Goal: Entertainment & Leisure: Consume media (video, audio)

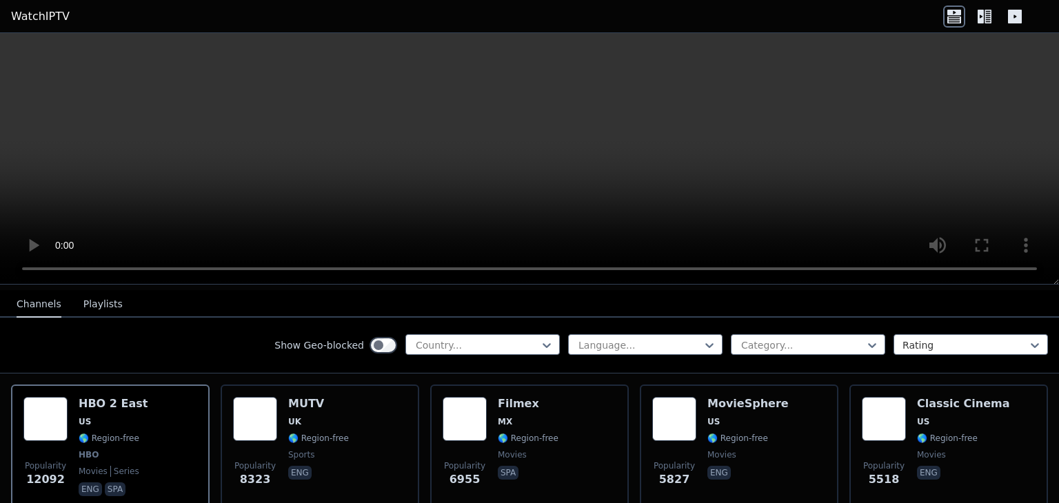
scroll to position [138, 0]
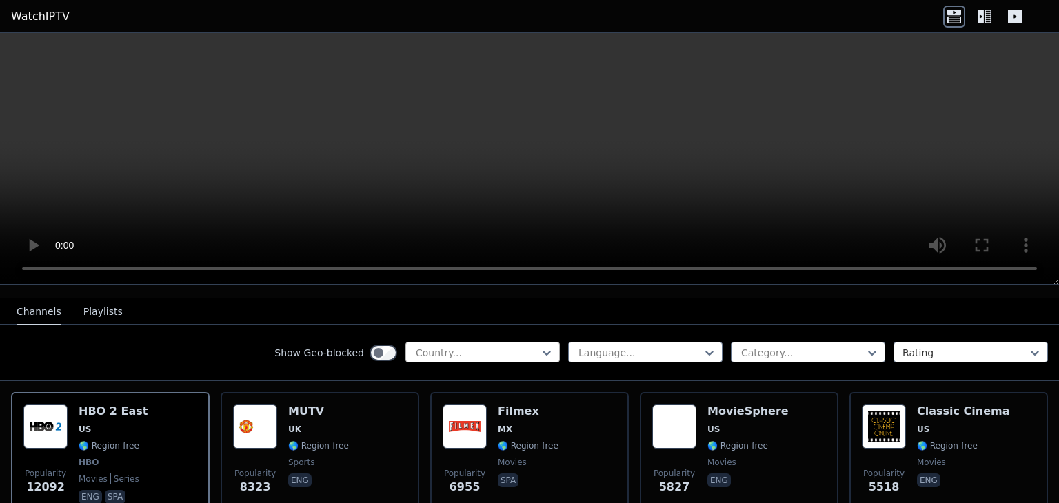
click at [492, 346] on div at bounding box center [477, 353] width 126 height 14
click at [632, 346] on div at bounding box center [640, 353] width 126 height 14
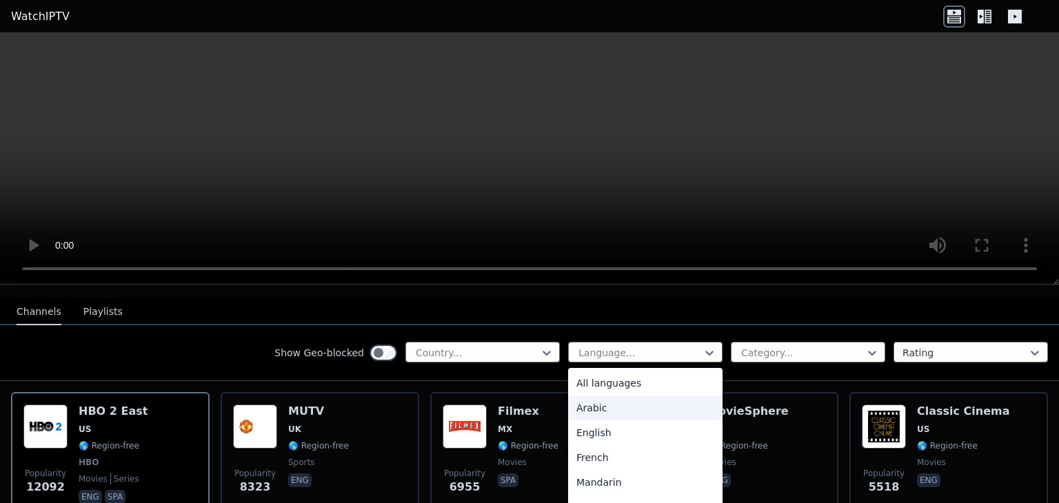
click at [608, 396] on div "Arabic" at bounding box center [645, 408] width 154 height 25
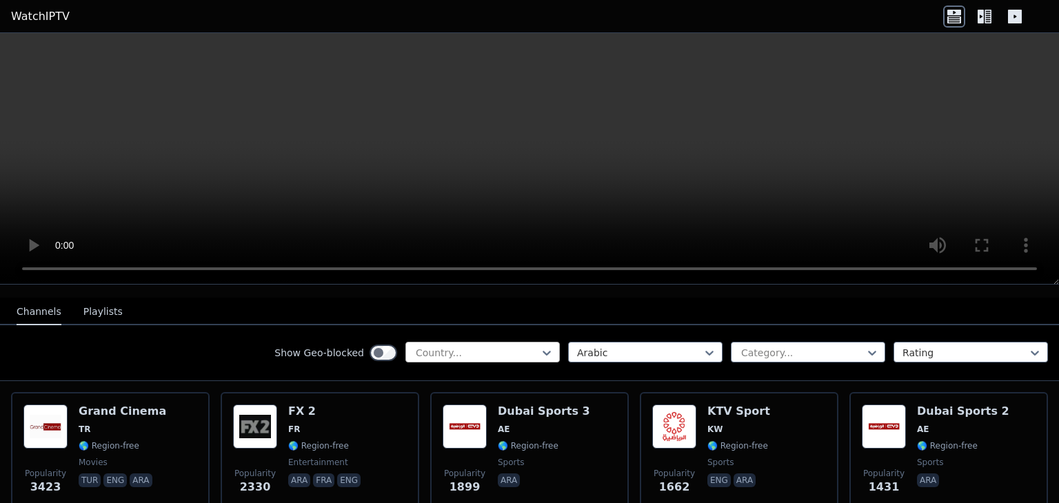
click at [498, 346] on div at bounding box center [477, 353] width 126 height 14
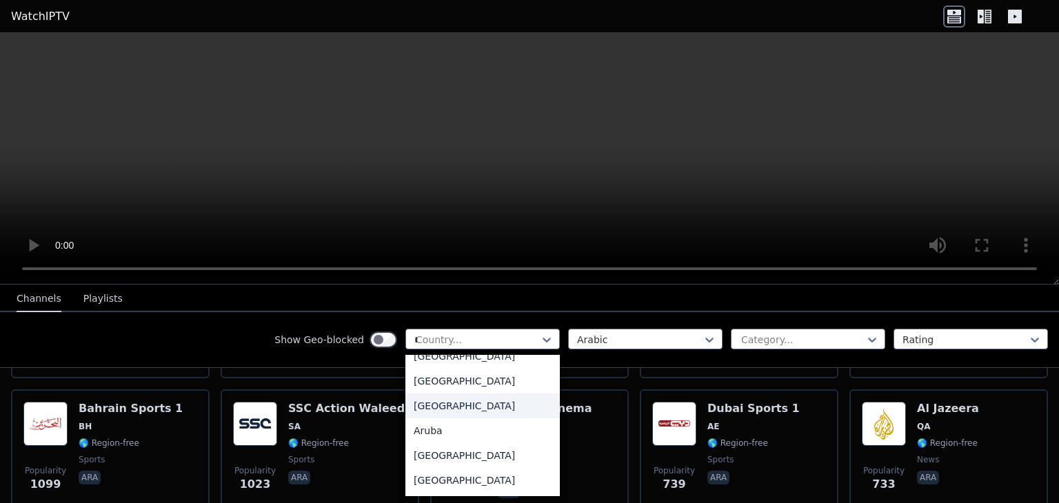
scroll to position [39, 0]
type input "**"
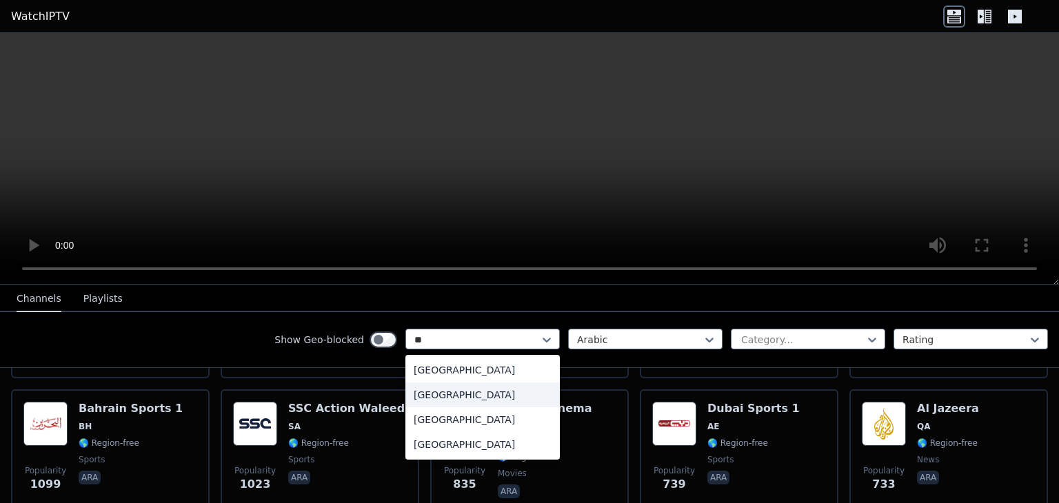
click at [436, 394] on div "[GEOGRAPHIC_DATA]" at bounding box center [483, 395] width 154 height 25
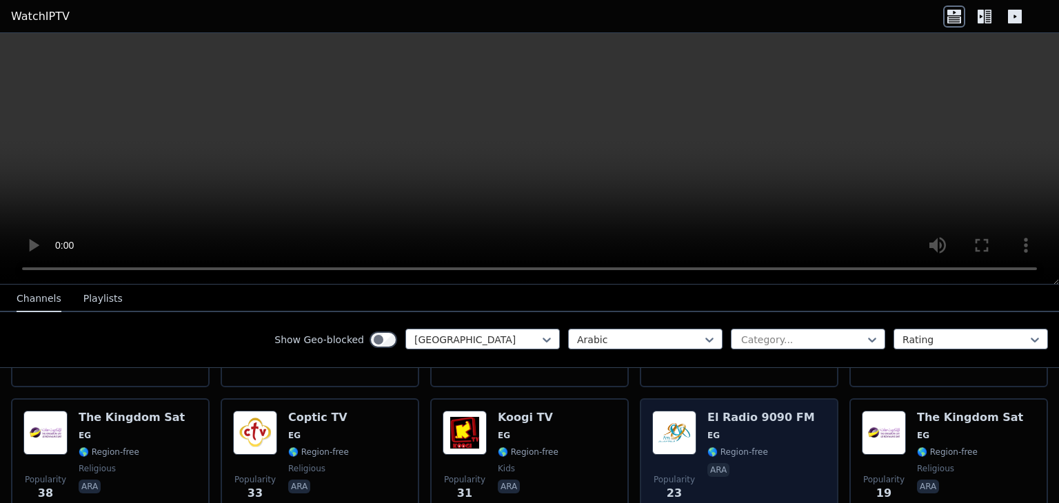
scroll to position [397, 0]
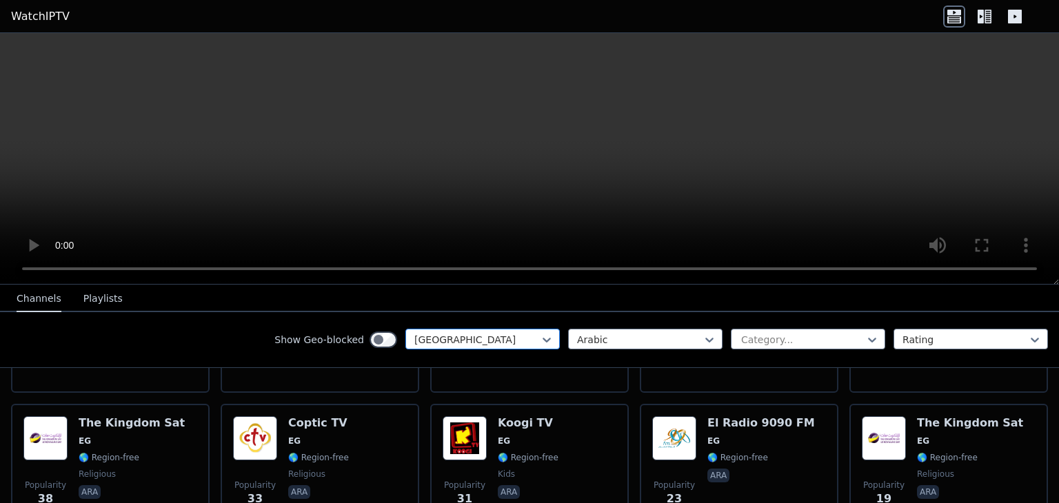
click at [514, 329] on div "[GEOGRAPHIC_DATA]" at bounding box center [483, 339] width 154 height 21
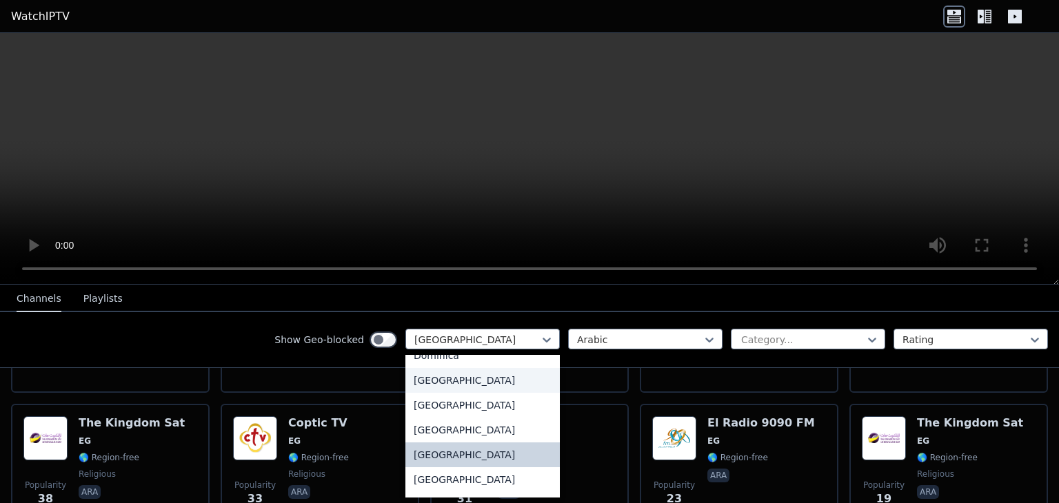
scroll to position [1302, 0]
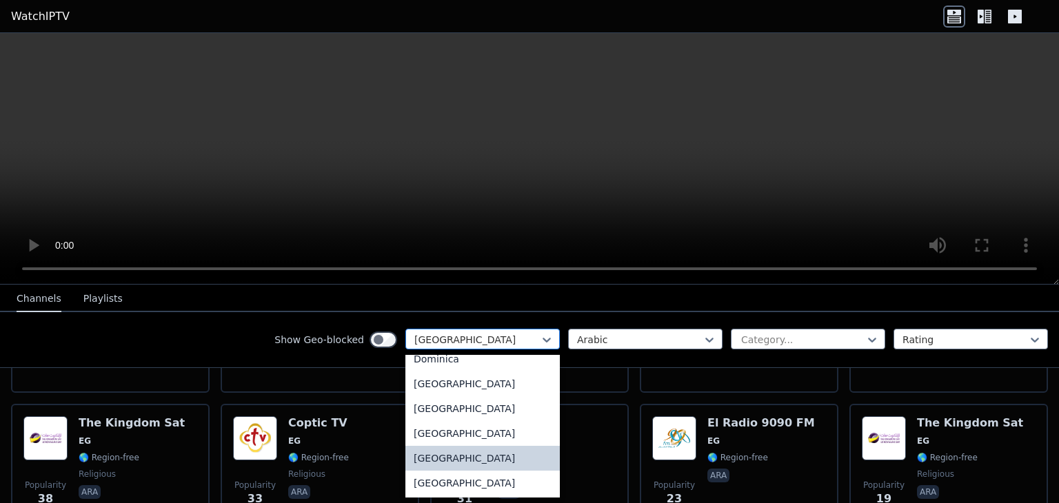
click at [465, 335] on div at bounding box center [477, 340] width 126 height 14
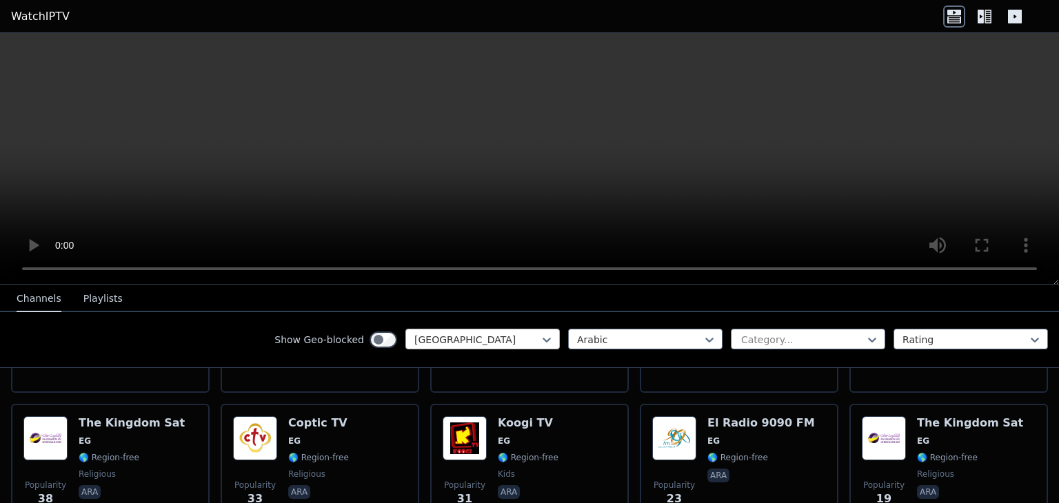
click at [452, 340] on div at bounding box center [477, 340] width 126 height 14
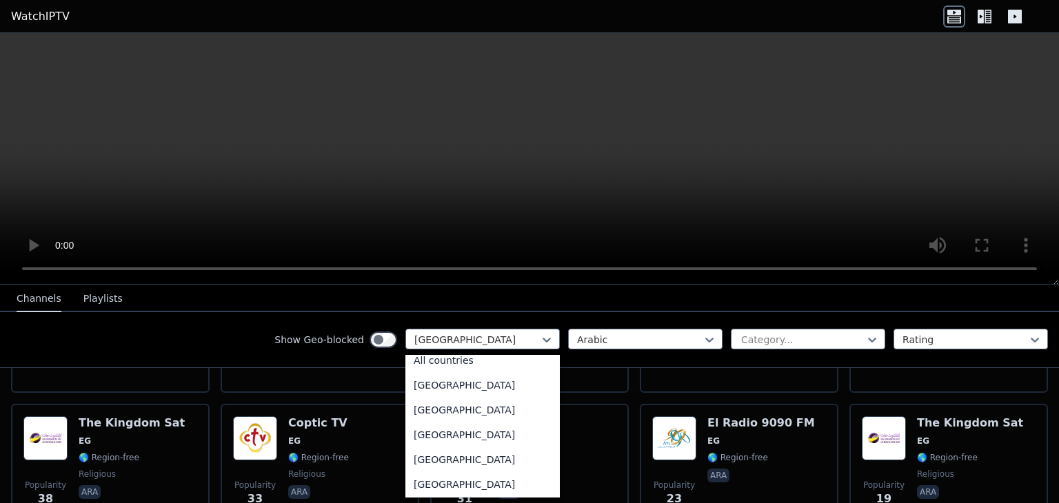
scroll to position [0, 0]
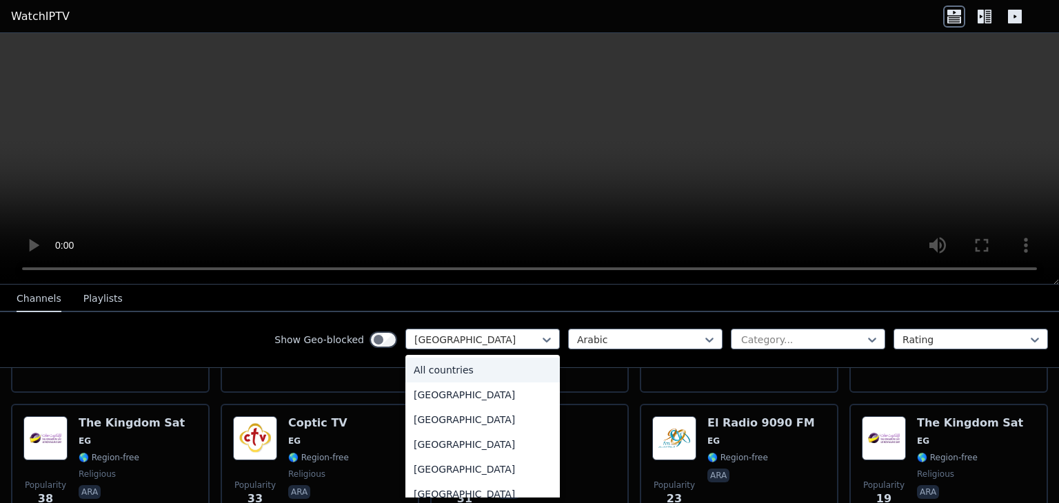
click at [446, 363] on div "All countries" at bounding box center [483, 370] width 154 height 25
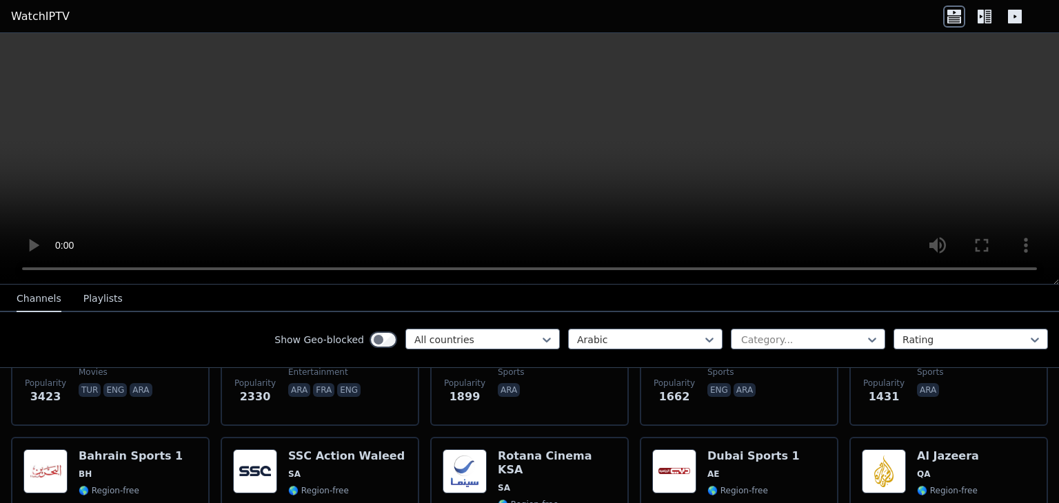
scroll to position [276, 0]
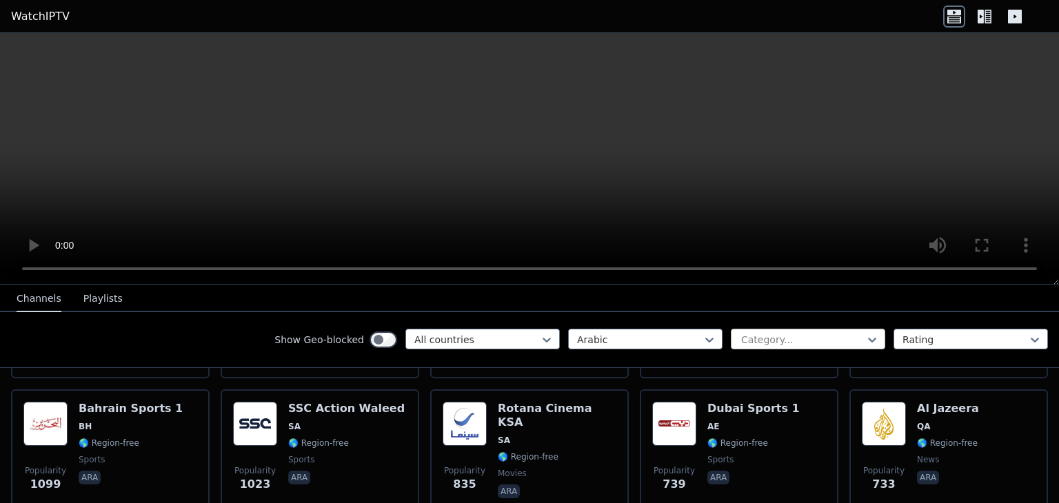
click at [775, 334] on div at bounding box center [803, 340] width 126 height 14
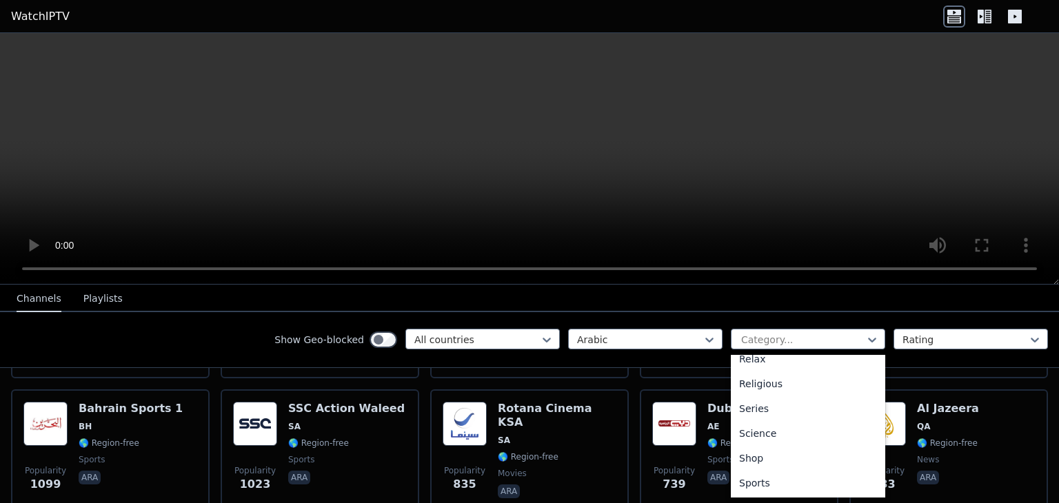
scroll to position [532, 0]
click at [752, 364] on div "Series" at bounding box center [808, 359] width 154 height 25
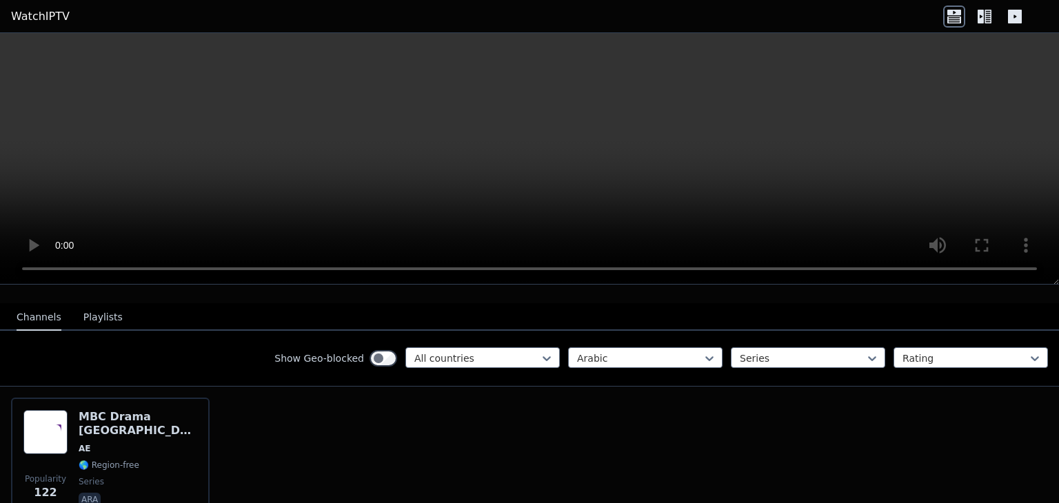
scroll to position [127, 0]
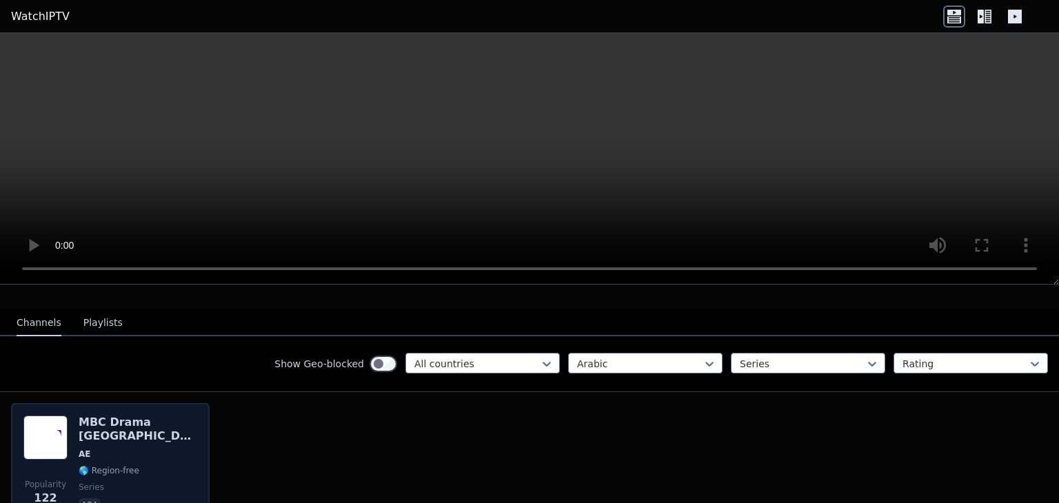
click at [148, 449] on span "AE" at bounding box center [138, 454] width 119 height 11
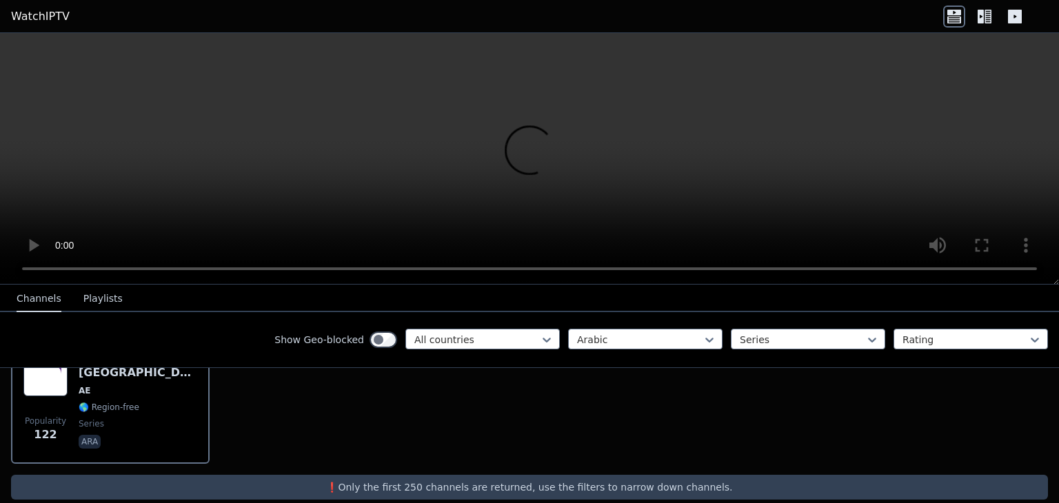
scroll to position [196, 0]
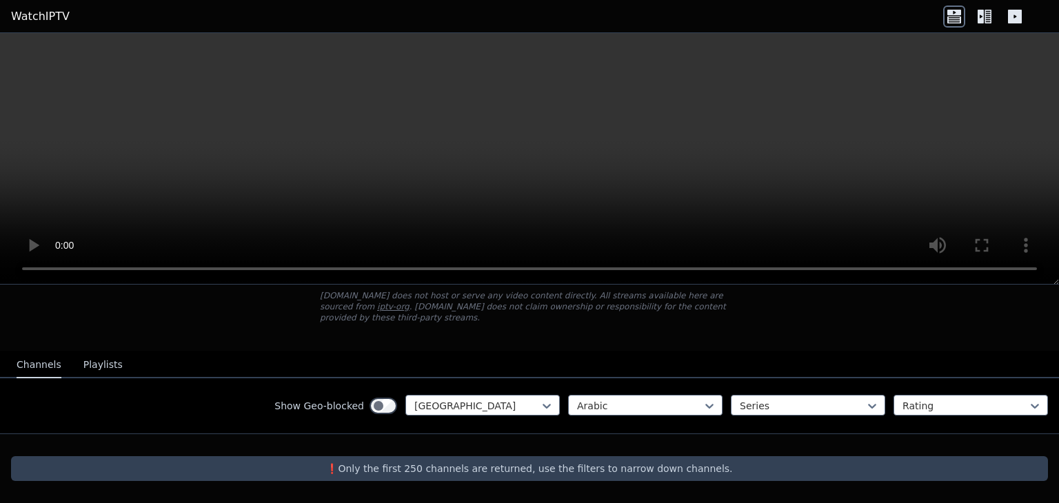
scroll to position [72, 0]
